Goal: Information Seeking & Learning: Understand process/instructions

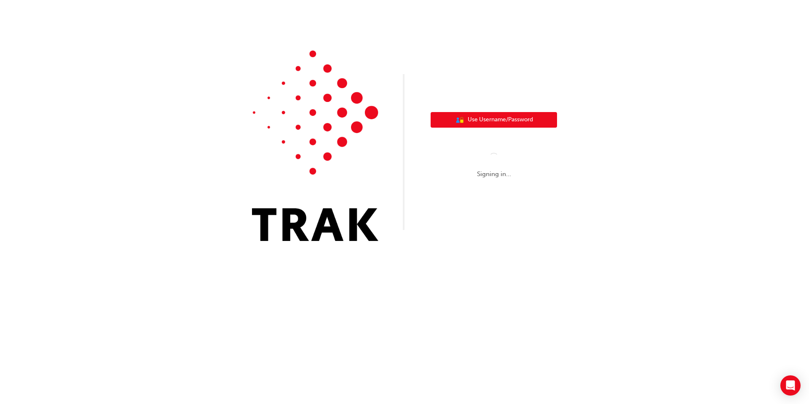
click at [488, 120] on div "User Authentication Icon - Blue Person, Gold Lock Use Username/Password Signing…" at bounding box center [494, 152] width 126 height 93
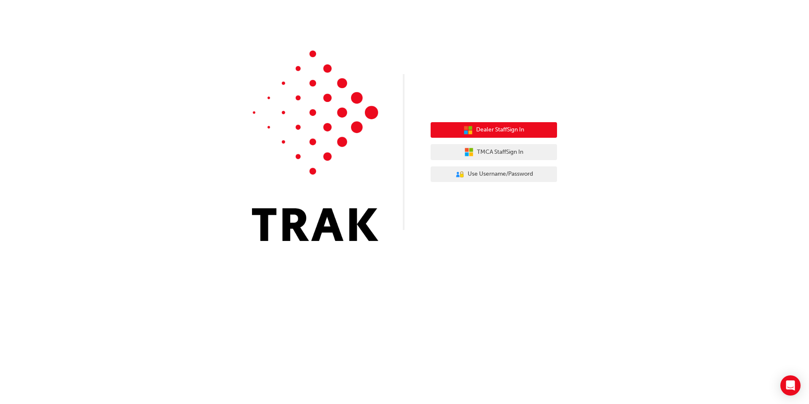
click at [498, 129] on span "Dealer Staff Sign In" at bounding box center [500, 130] width 48 height 10
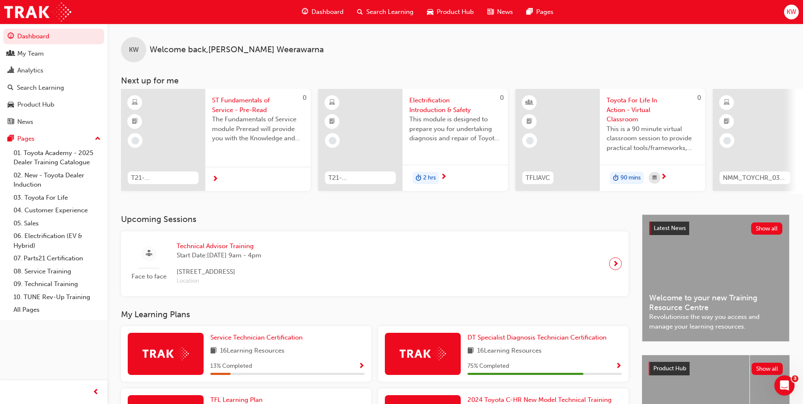
click at [616, 265] on span "next-icon" at bounding box center [615, 264] width 6 height 12
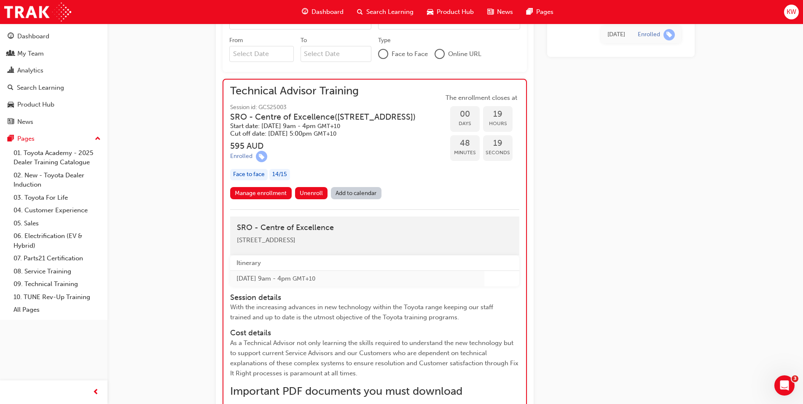
scroll to position [627, 0]
click at [278, 181] on div "14 / 15" at bounding box center [279, 175] width 21 height 11
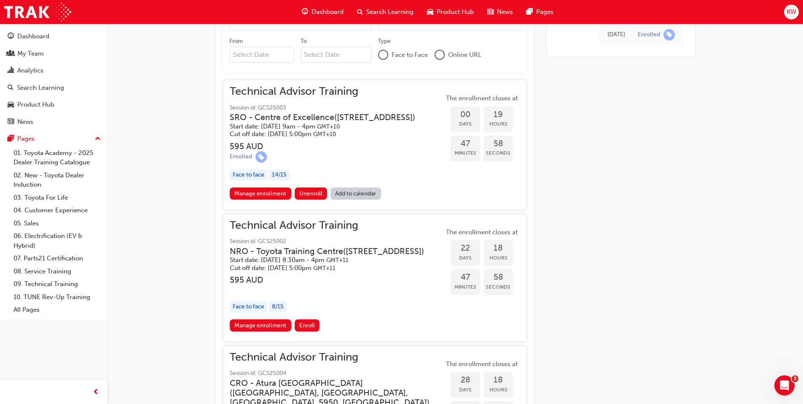
click at [278, 181] on div "14 / 15" at bounding box center [279, 174] width 21 height 11
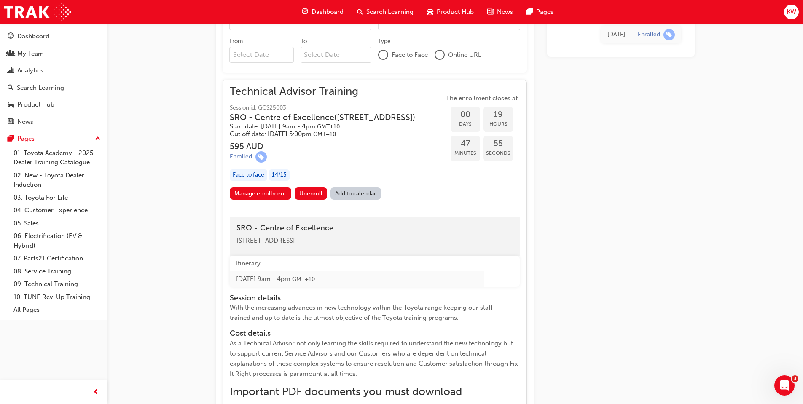
click at [247, 181] on div "Face to face" at bounding box center [249, 174] width 38 height 11
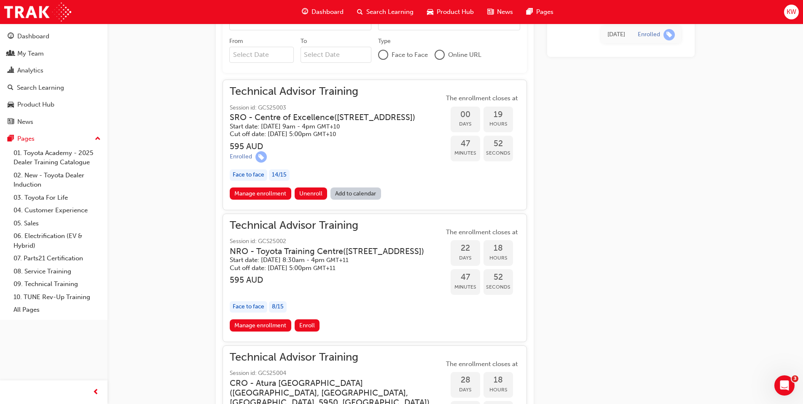
click at [249, 181] on div "Face to face" at bounding box center [249, 174] width 38 height 11
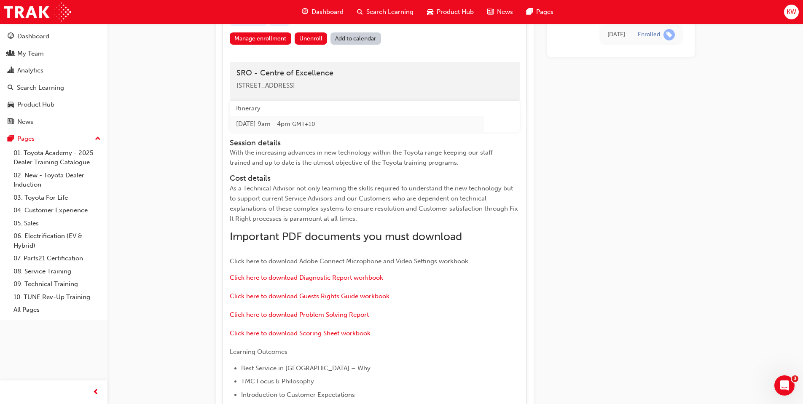
scroll to position [796, 0]
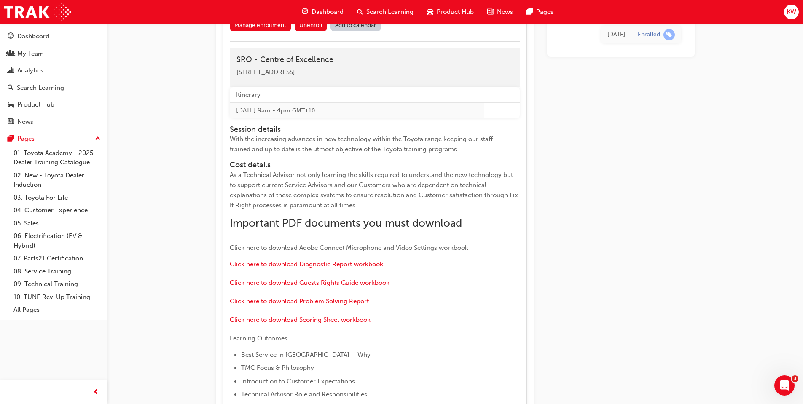
click at [308, 268] on span "Click here to download Diagnostic Report workbook" at bounding box center [306, 264] width 153 height 8
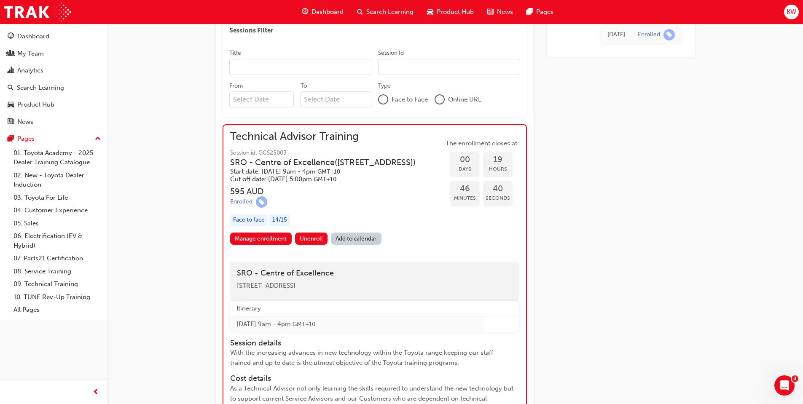
scroll to position [414, 0]
